Goal: Book appointment/travel/reservation

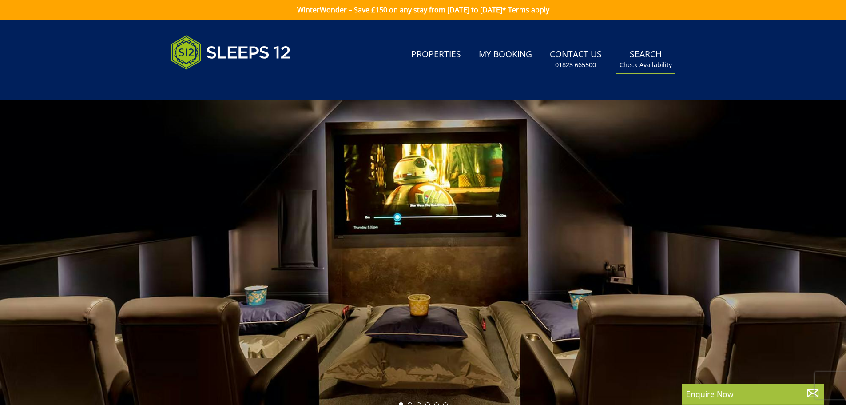
click at [643, 66] on small "Check Availability" at bounding box center [645, 64] width 52 height 9
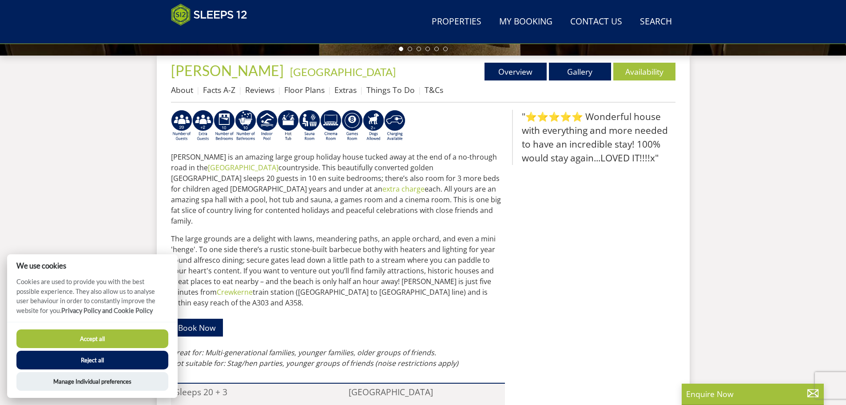
scroll to position [274, 0]
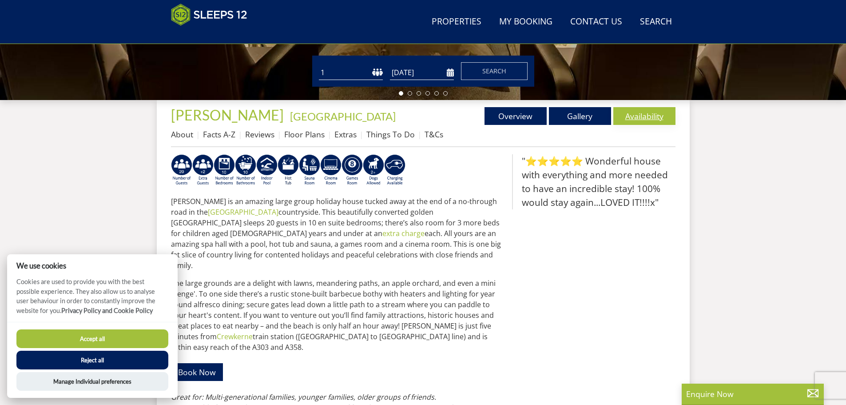
click at [645, 114] on link "Availability" at bounding box center [644, 116] width 62 height 18
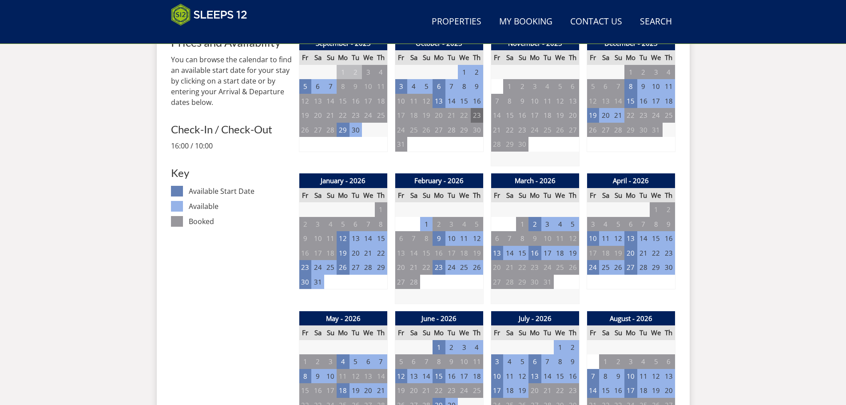
scroll to position [377, 0]
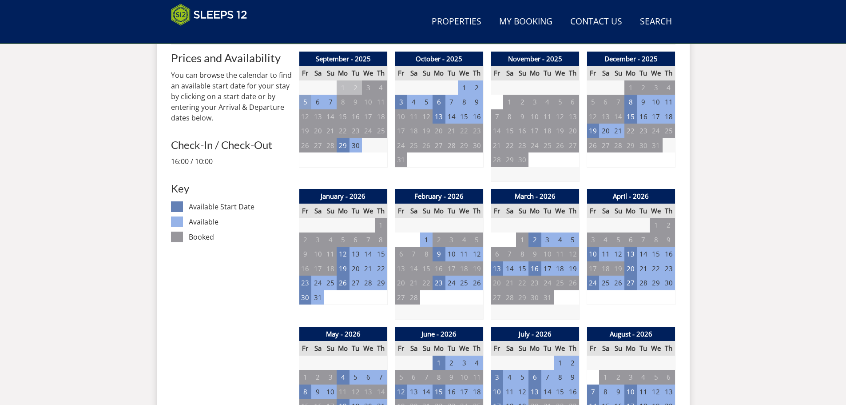
click at [305, 104] on td "5" at bounding box center [305, 102] width 12 height 15
click at [361, 102] on td "9" at bounding box center [355, 102] width 12 height 15
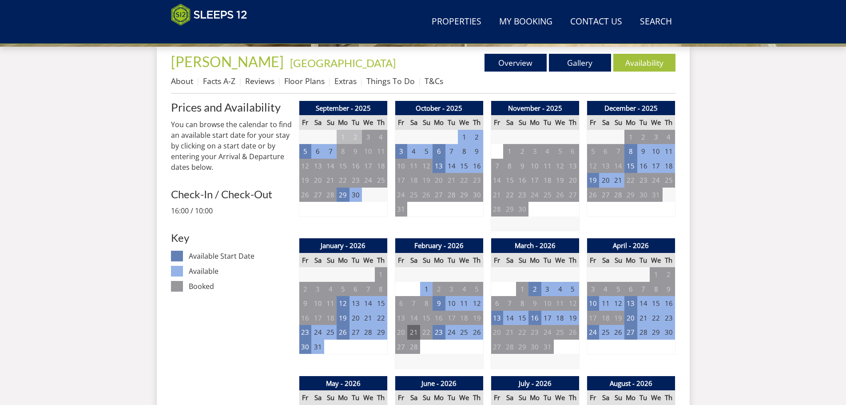
scroll to position [329, 0]
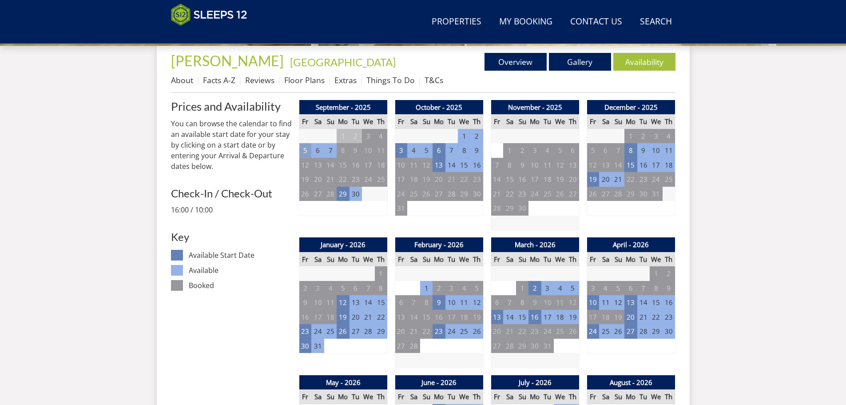
click at [300, 151] on td "5" at bounding box center [305, 150] width 12 height 15
click at [284, 190] on link "WEEKEND from - £5,820.00" at bounding box center [311, 188] width 86 height 9
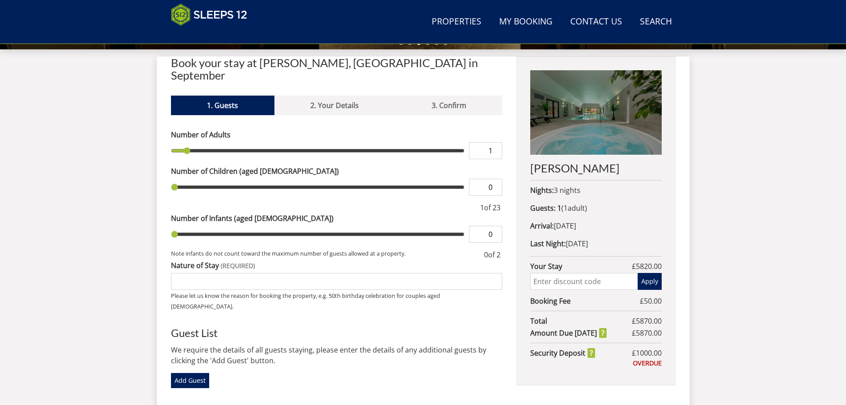
scroll to position [242, 0]
